Goal: Task Accomplishment & Management: Complete application form

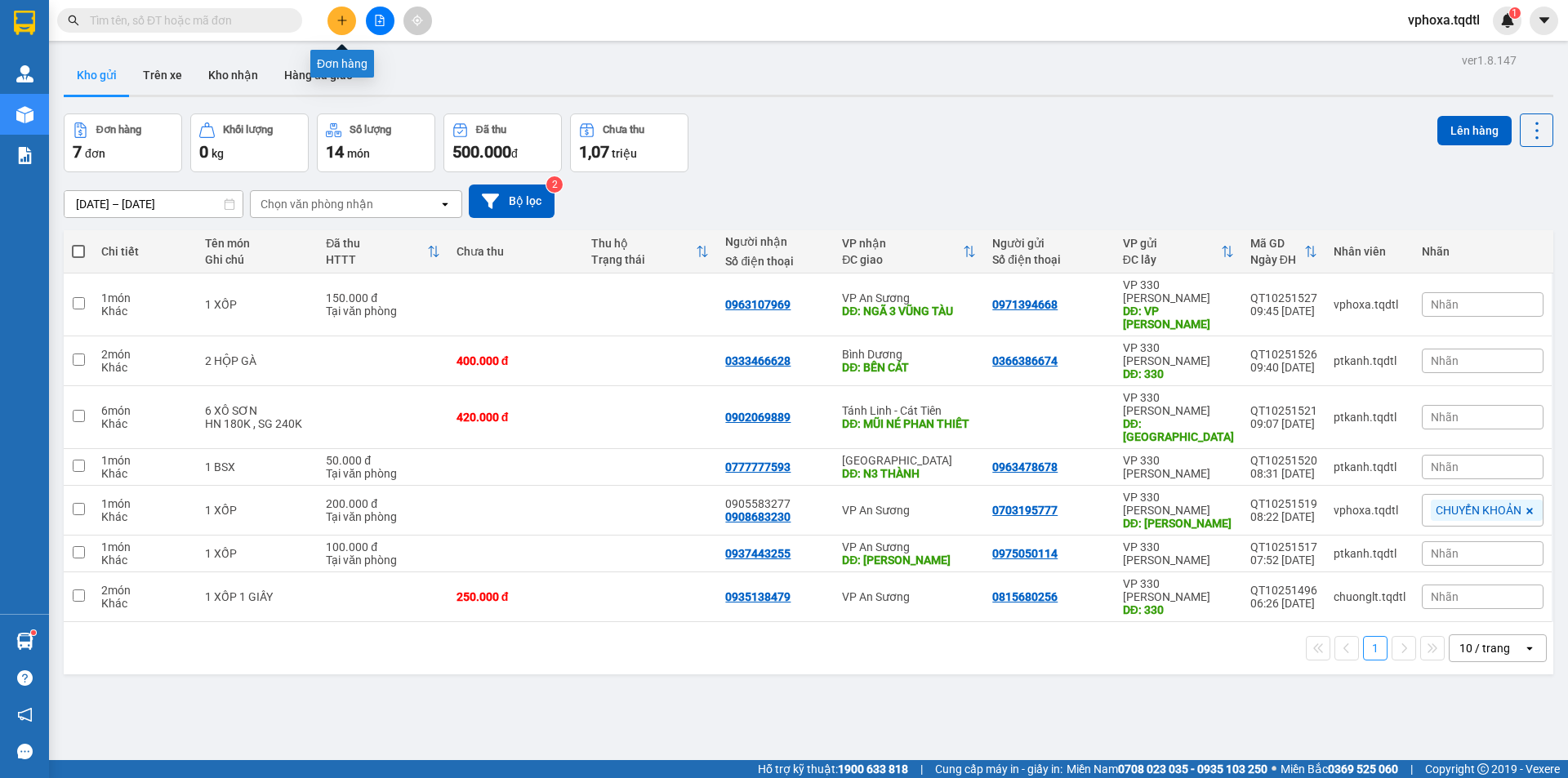
click at [342, 22] on icon "plus" at bounding box center [341, 20] width 1 height 9
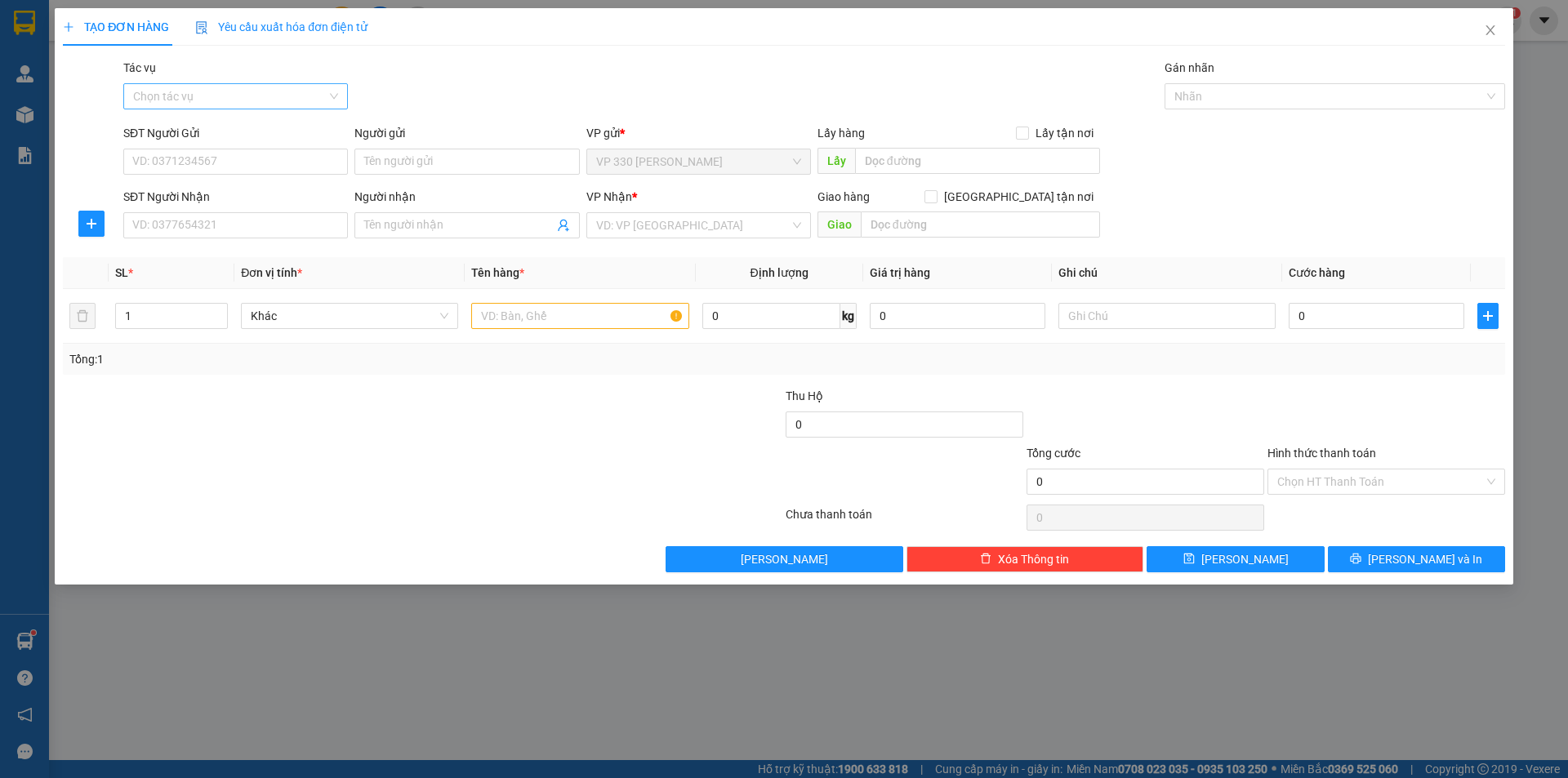
click at [230, 85] on input "Tác vụ" at bounding box center [230, 97] width 193 height 25
click at [382, 66] on div "Tác vụ Chọn tác vụ Gán nhãn Nhãn" at bounding box center [814, 87] width 1388 height 57
click at [195, 163] on input "SĐT Người Gửi" at bounding box center [235, 161] width 224 height 26
type input "0912214629"
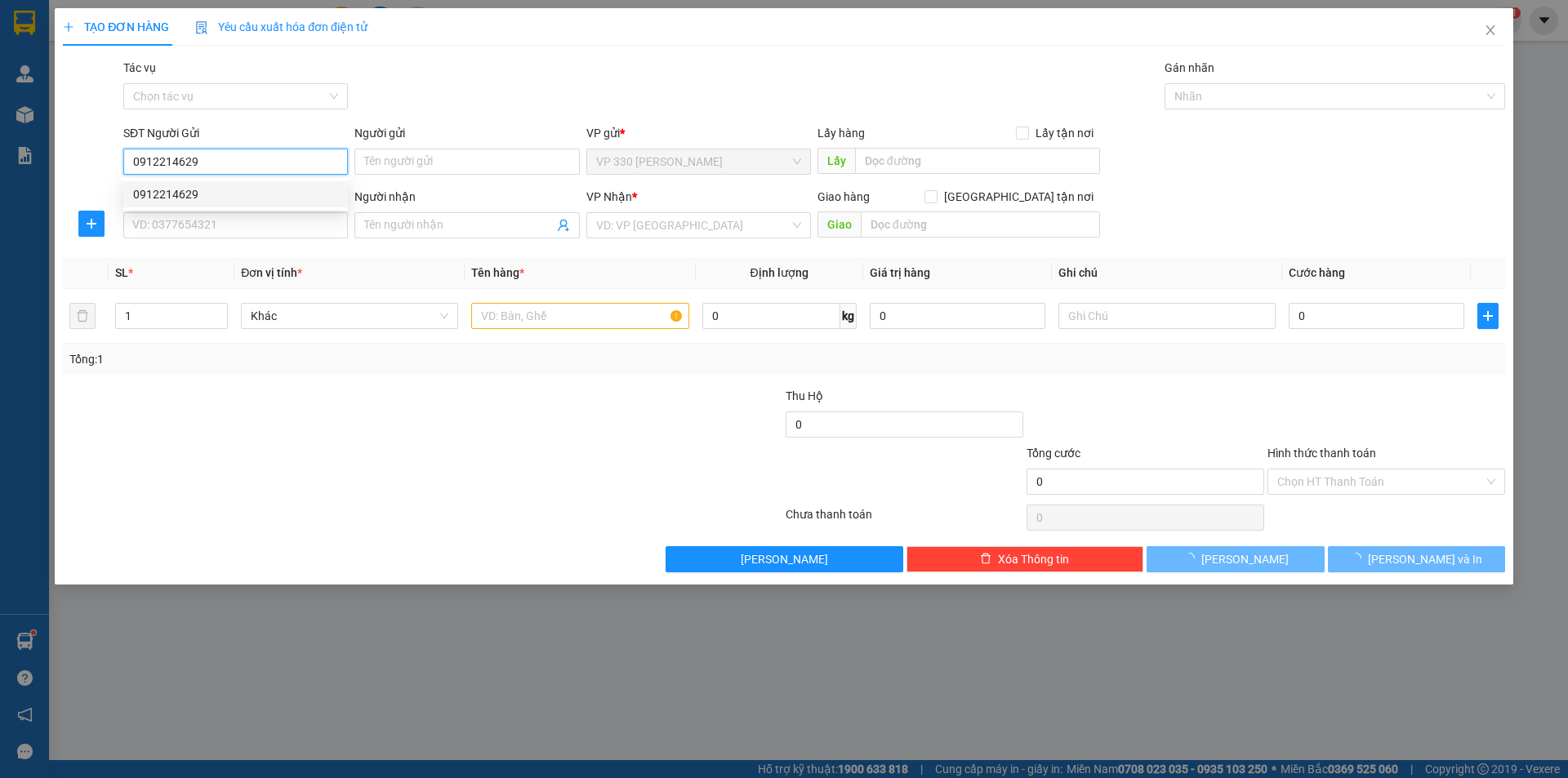
click at [218, 192] on div "0912214629" at bounding box center [235, 194] width 205 height 18
type input "HỒ XÁ"
type input "0988027660"
type input "BX NINH THUẬN"
type input "180.000"
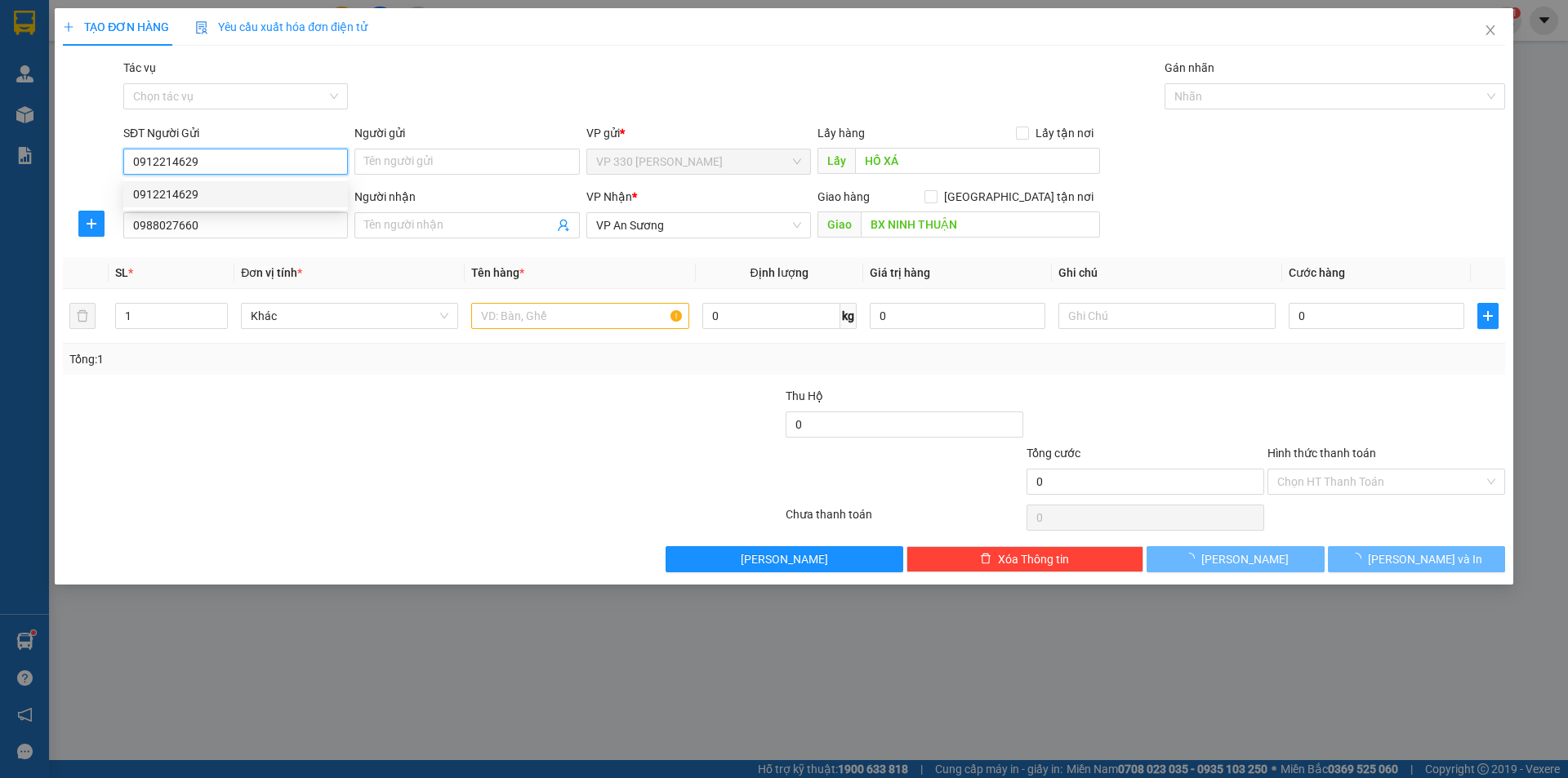
type input "180.000"
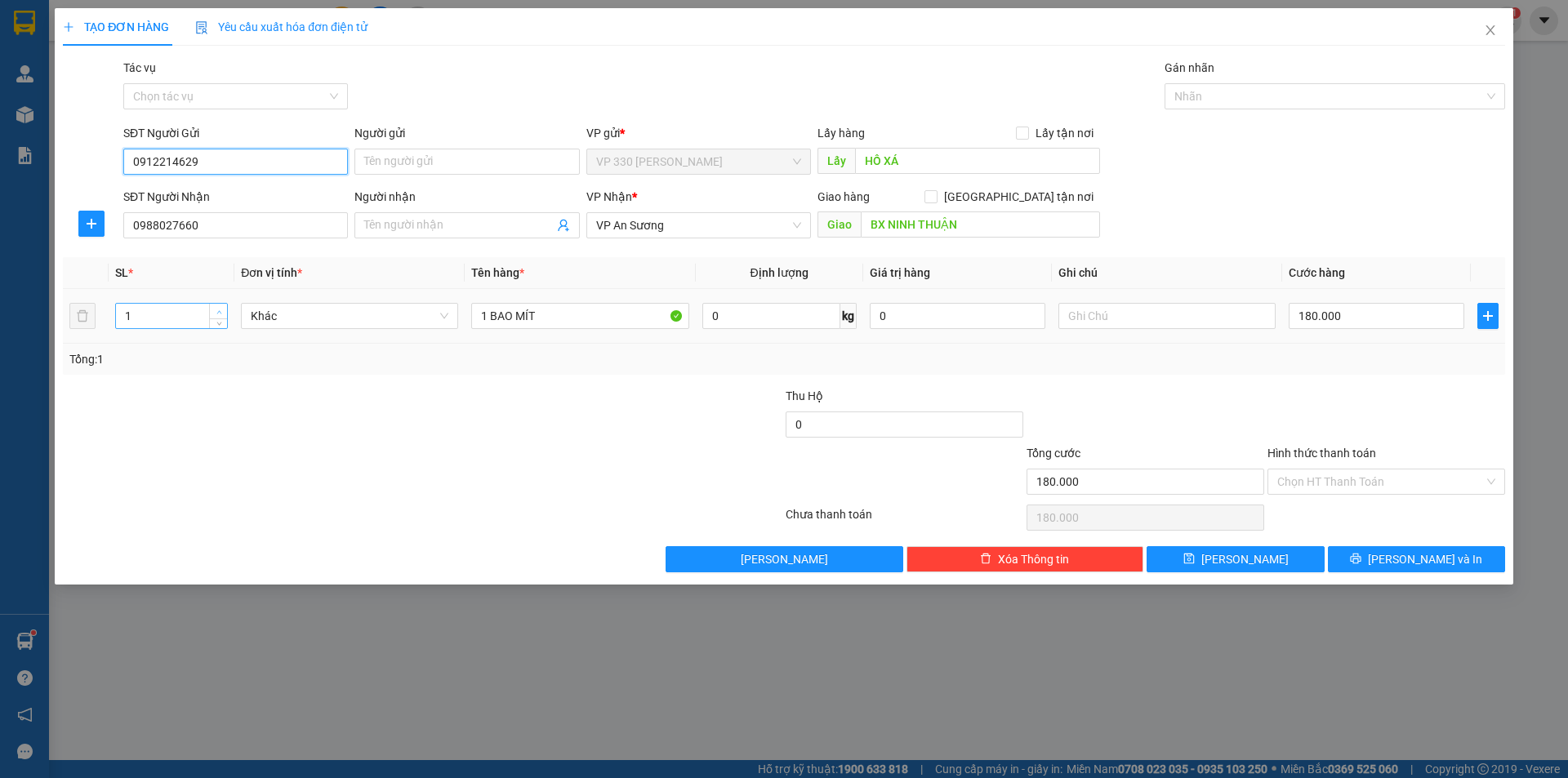
type input "0912214629"
type input "2"
click at [214, 308] on span "up" at bounding box center [218, 311] width 10 height 10
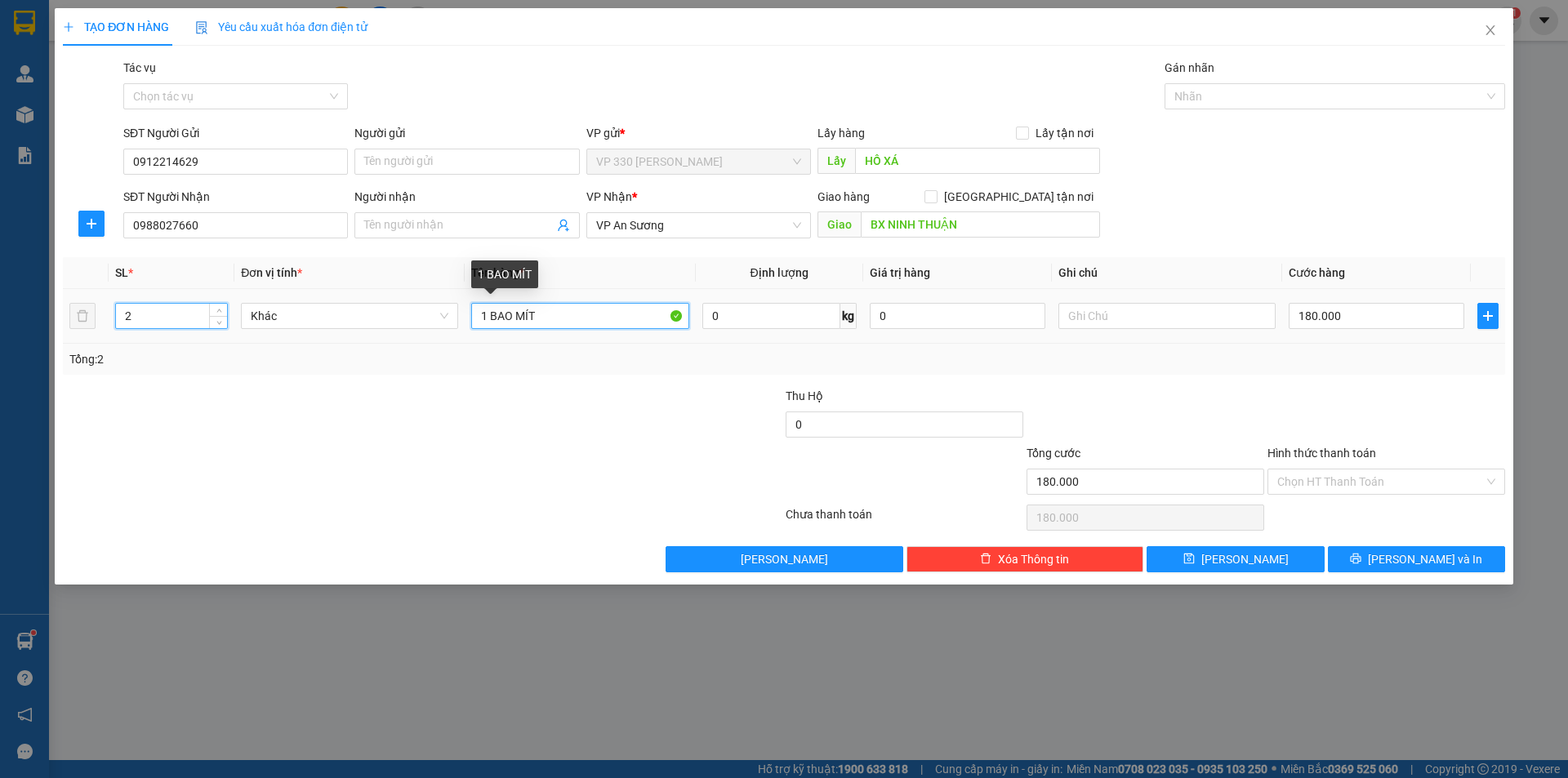
click at [487, 315] on input "1 BAO MÍT" at bounding box center [580, 315] width 217 height 26
type input "2 BAO MÍT"
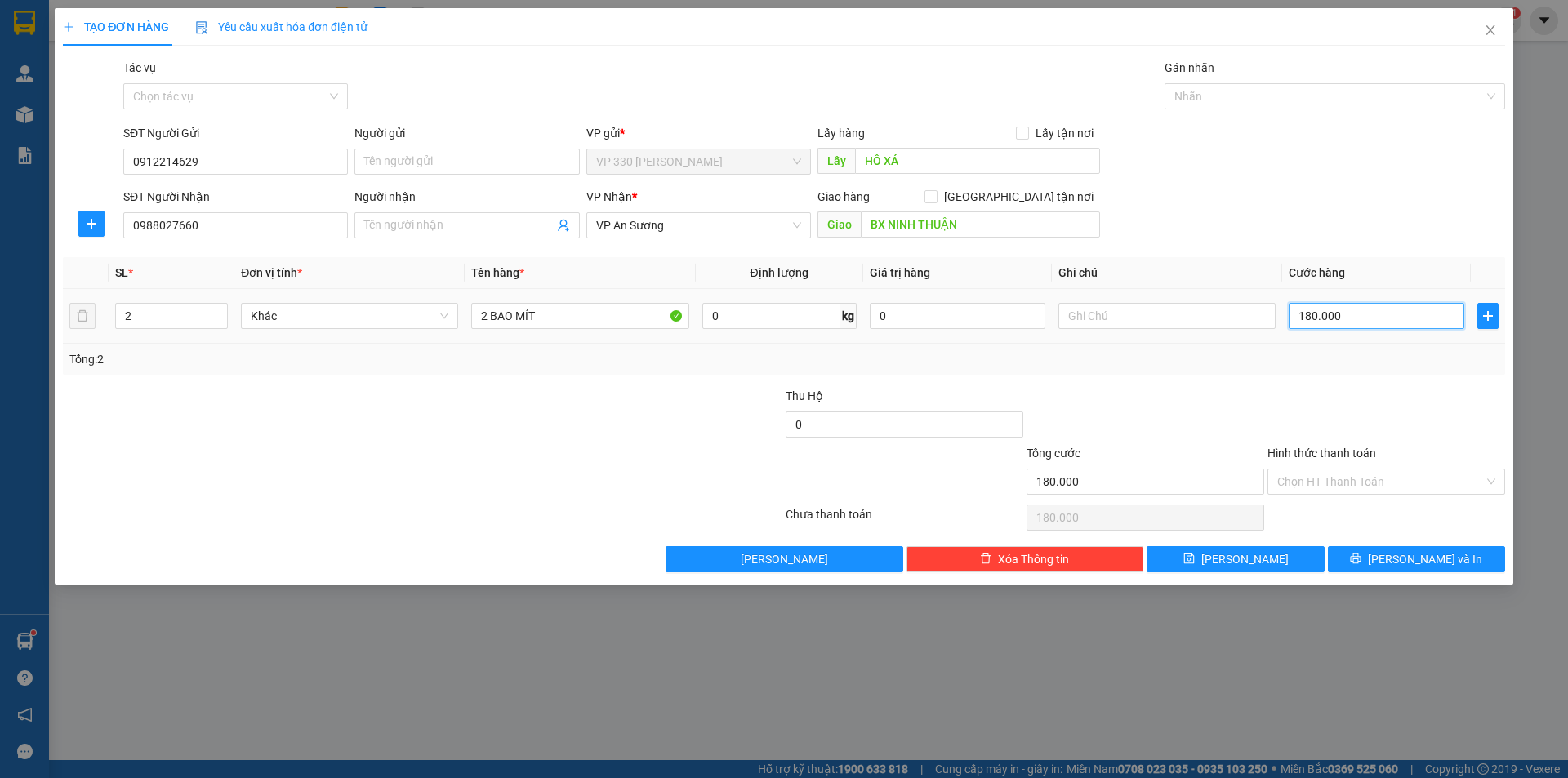
click at [1359, 322] on input "180.000" at bounding box center [1377, 315] width 176 height 26
type input "0"
type input "3"
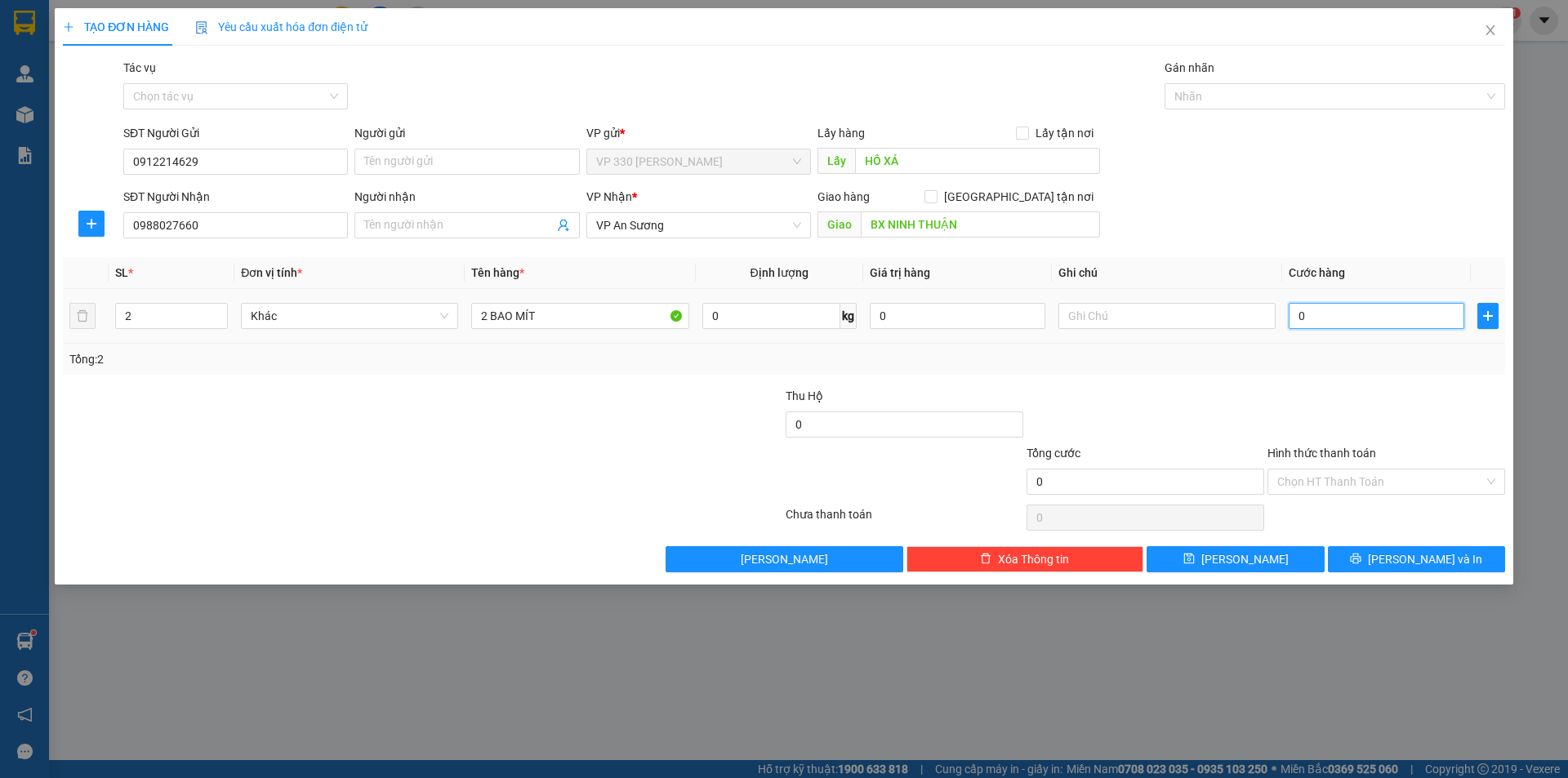
type input "3"
type input "03"
type input "36"
type input "036"
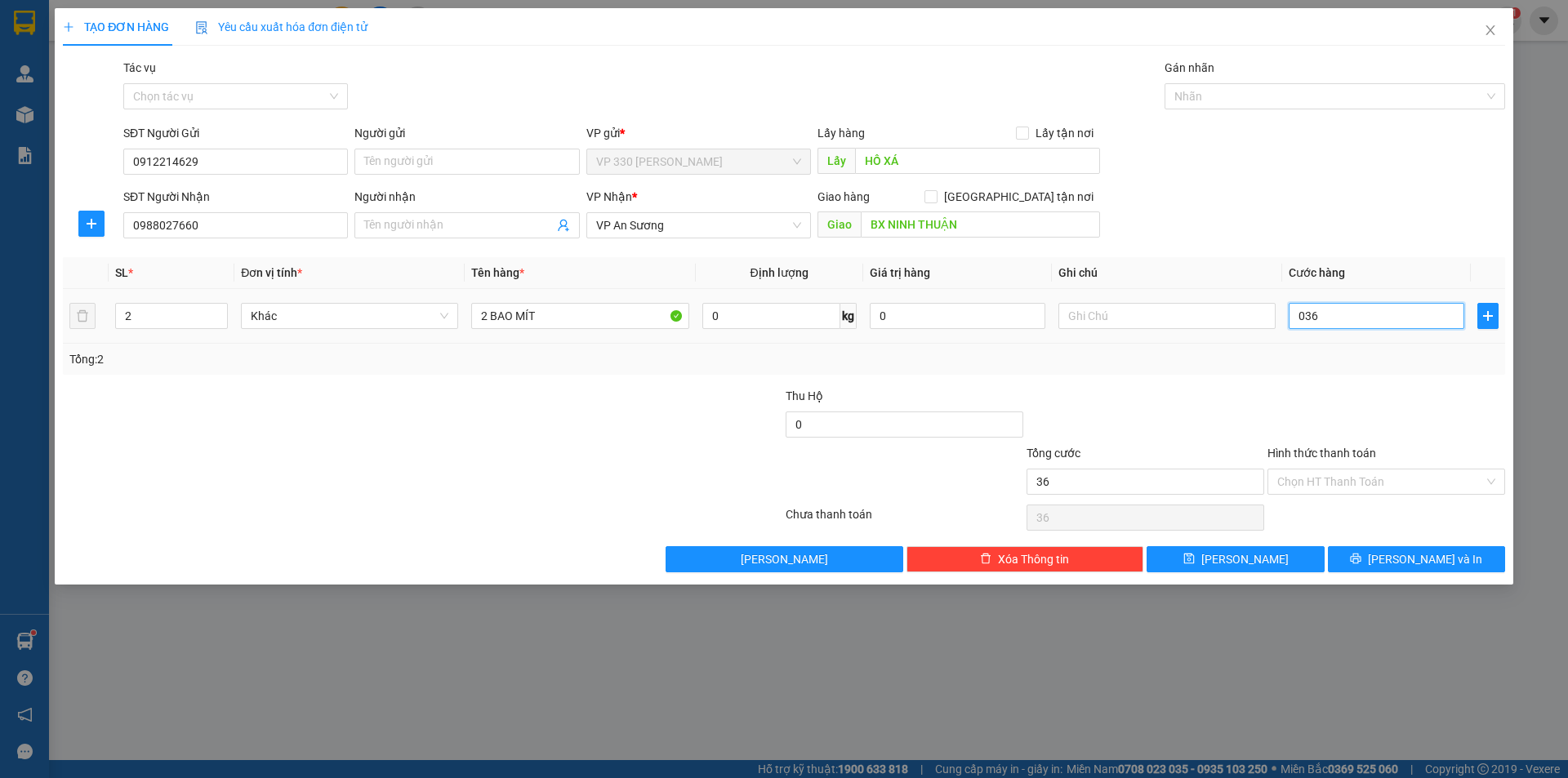
type input "360"
type input "03.600"
type input "3.600"
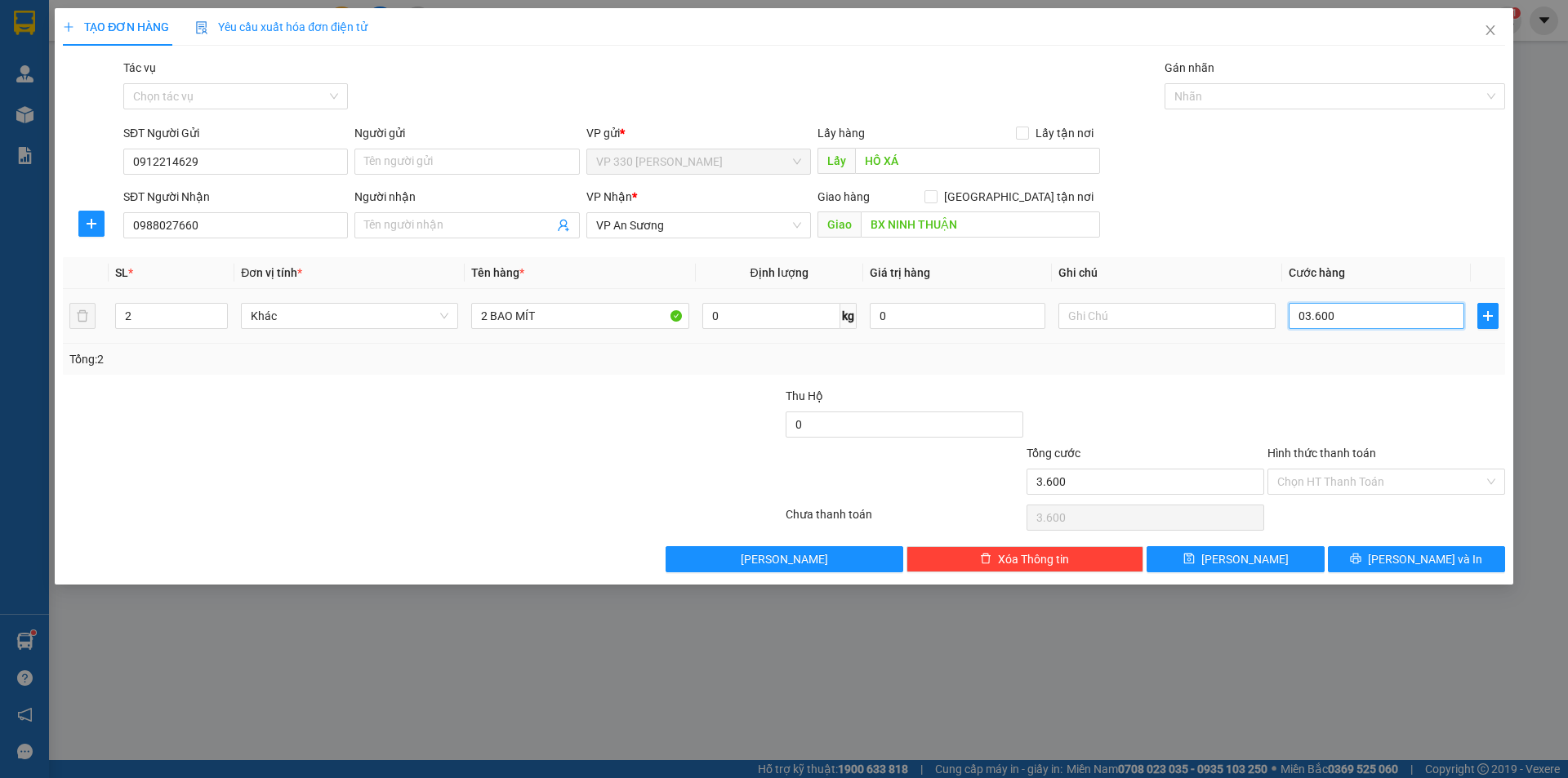
type input "36.000"
type input "036.000"
type input "360.000"
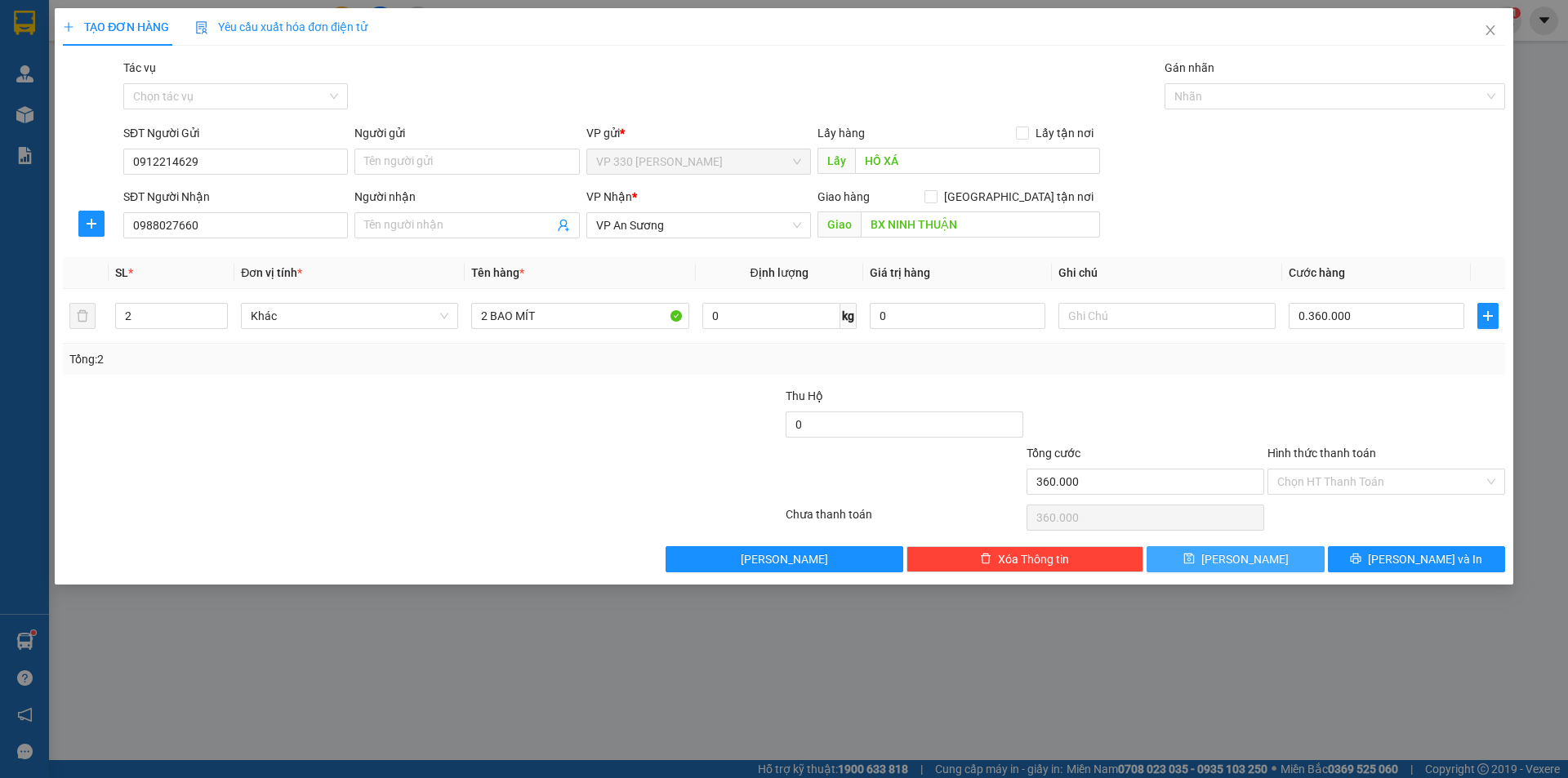
type input "360.000"
click at [1262, 560] on button "[PERSON_NAME]" at bounding box center [1235, 558] width 177 height 26
type input "0"
